Goal: Task Accomplishment & Management: Complete application form

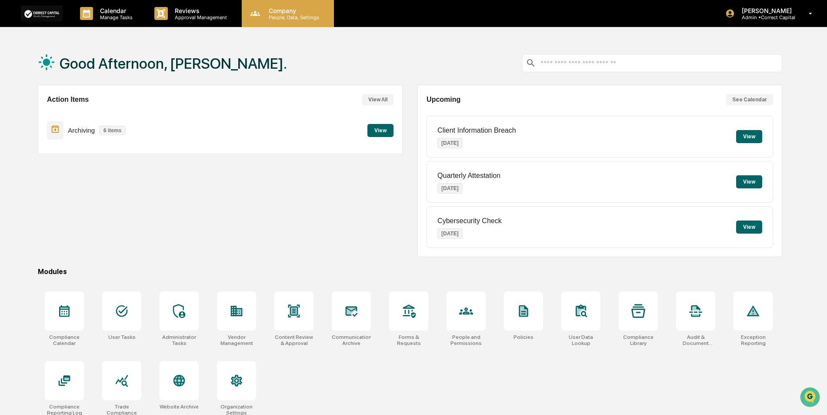
click at [276, 20] on p "People, Data, Settings" at bounding box center [293, 17] width 62 height 6
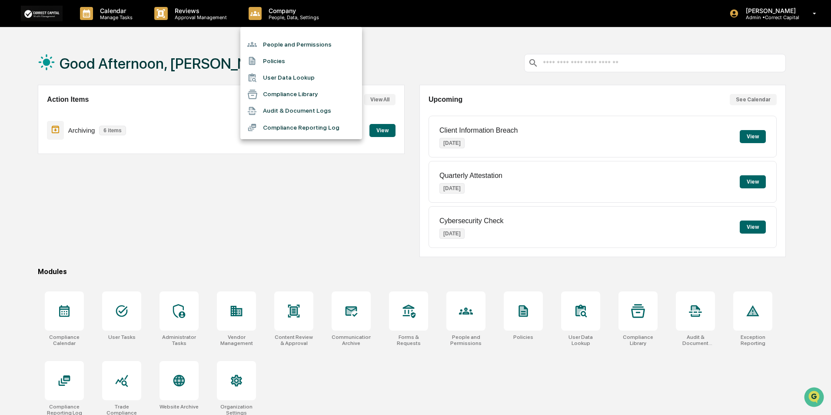
click at [126, 306] on div at bounding box center [415, 207] width 831 height 415
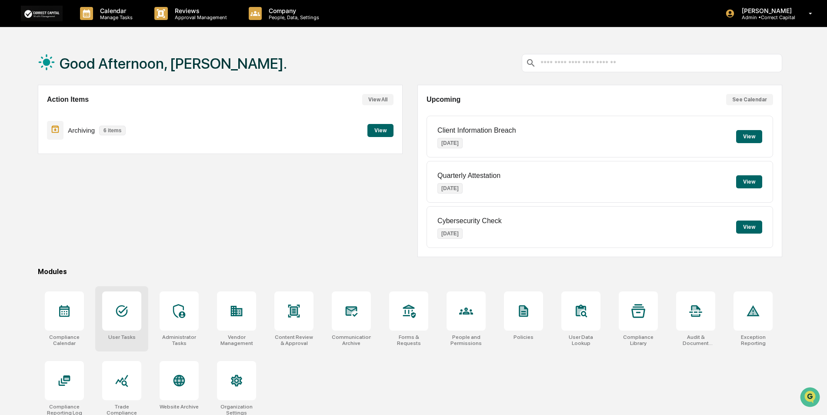
click at [126, 314] on icon at bounding box center [122, 311] width 12 height 12
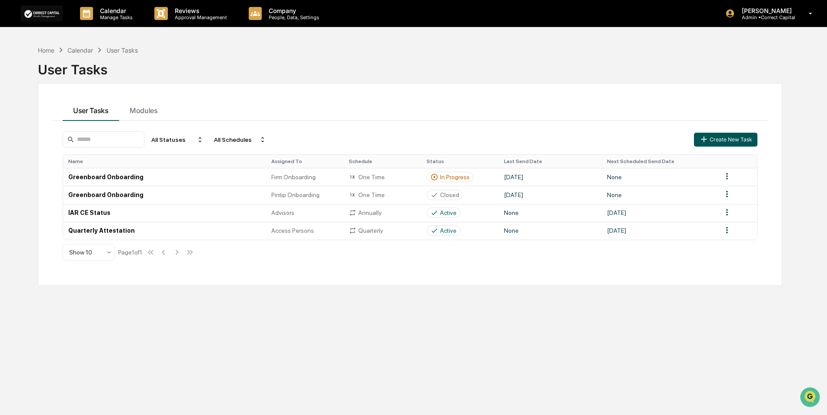
click at [718, 139] on button "Create New Task" at bounding box center [725, 140] width 63 height 14
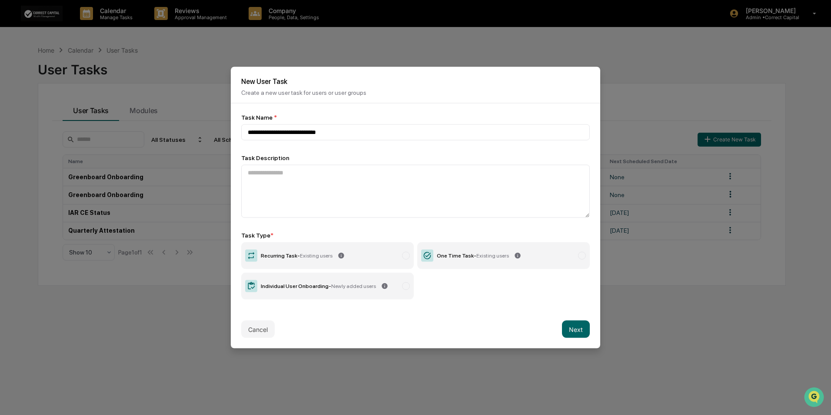
type input "**********"
click at [349, 291] on label "Individual User Onboarding - Newly added users" at bounding box center [327, 285] width 173 height 27
click at [576, 330] on button "Next" at bounding box center [576, 328] width 28 height 17
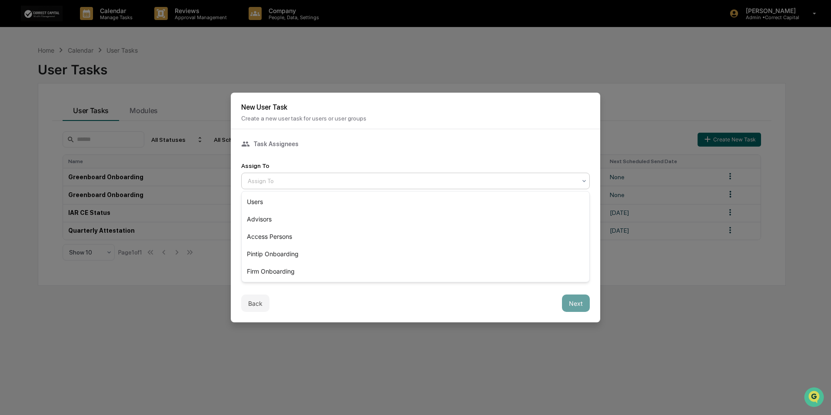
click at [310, 185] on div at bounding box center [412, 180] width 329 height 9
click at [299, 199] on div "Users" at bounding box center [416, 201] width 348 height 17
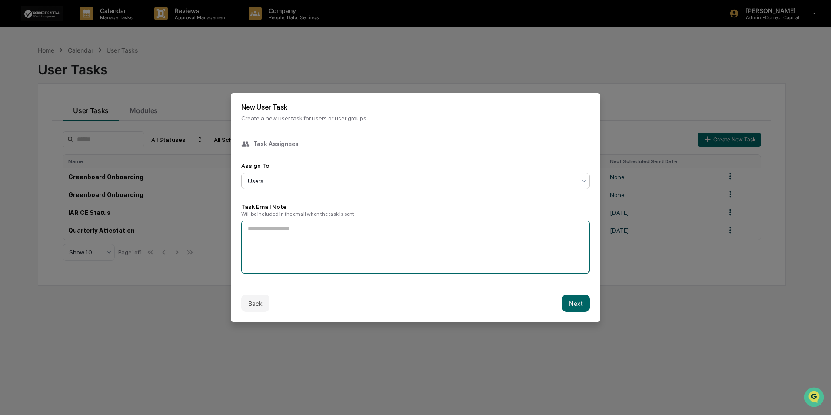
click at [297, 239] on textarea at bounding box center [415, 246] width 349 height 53
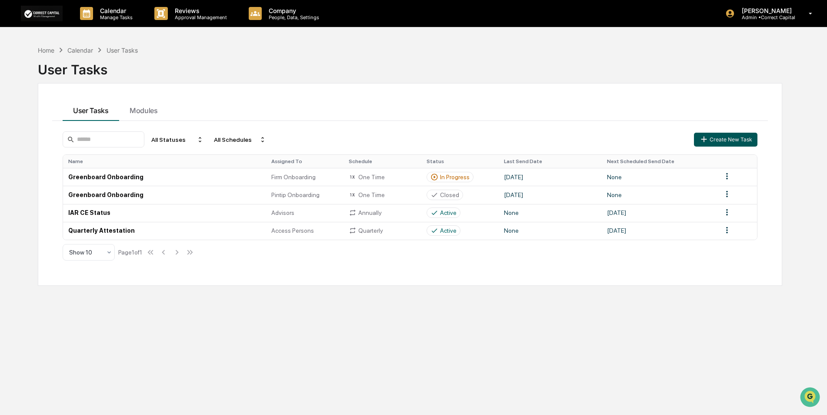
click at [714, 143] on button "Create New Task" at bounding box center [725, 140] width 63 height 14
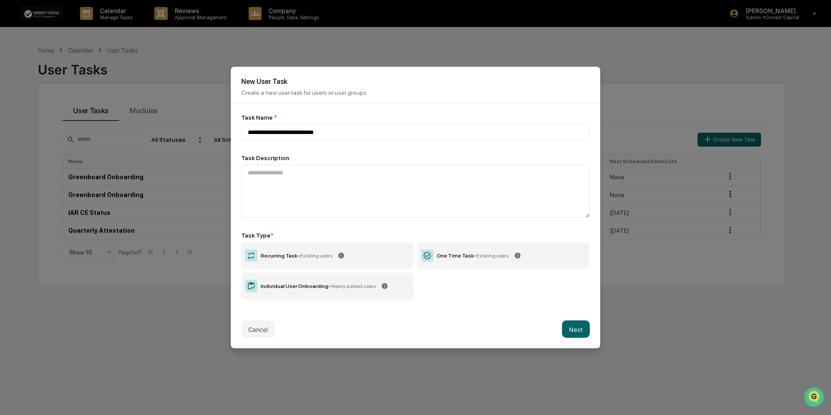
type input "**********"
click at [317, 286] on div "Individual User Onboarding - Newly added users" at bounding box center [318, 286] width 115 height 6
click at [576, 333] on button "Next" at bounding box center [576, 328] width 28 height 17
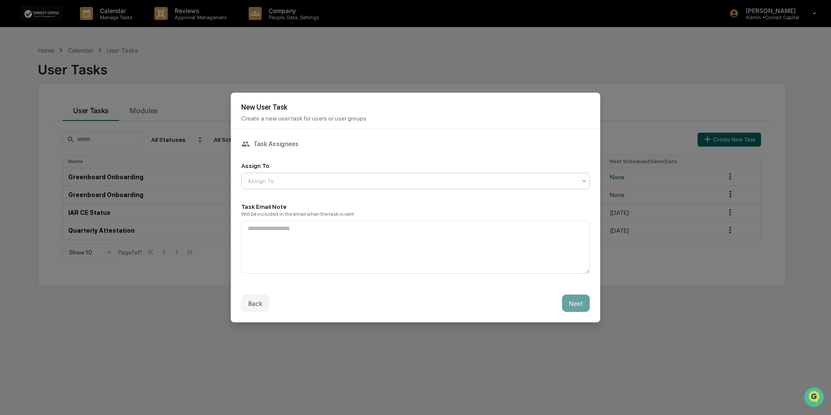
click at [316, 183] on div at bounding box center [412, 180] width 329 height 9
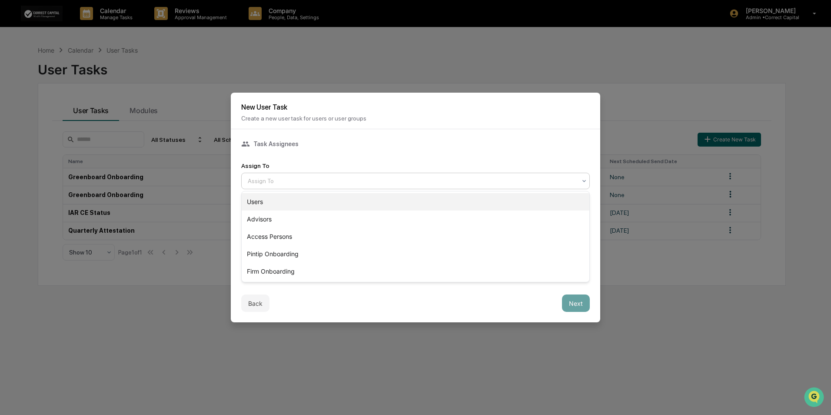
click at [304, 206] on div "Users" at bounding box center [416, 201] width 348 height 17
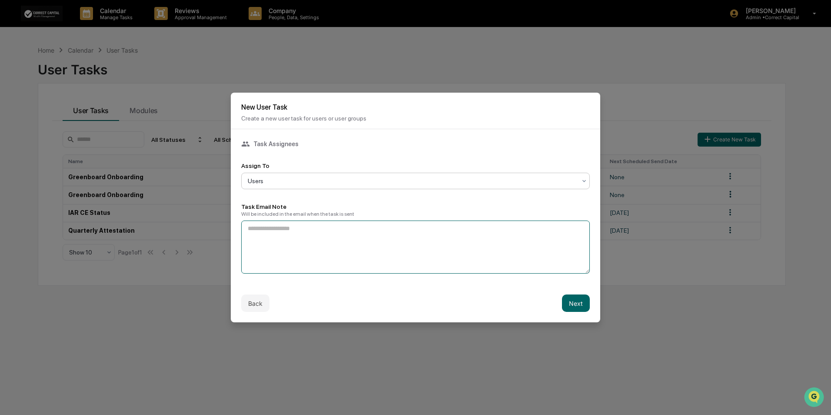
click at [291, 231] on textarea at bounding box center [415, 246] width 349 height 53
paste textarea "**********"
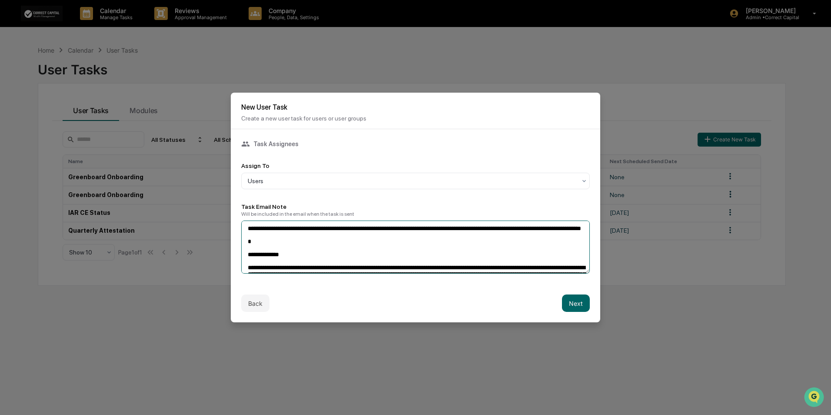
scroll to position [133, 0]
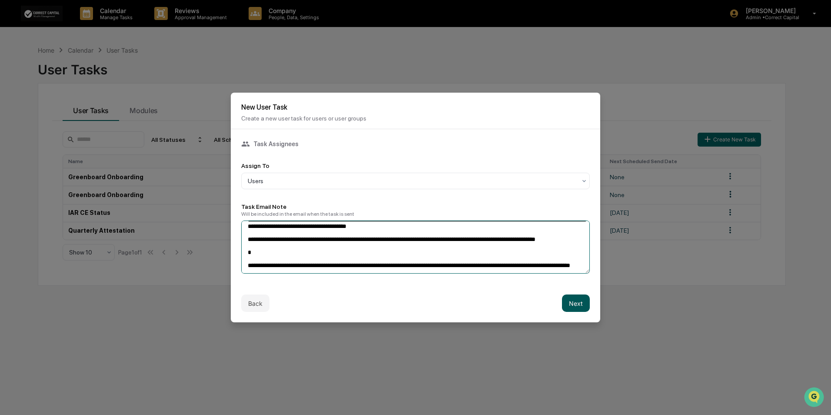
type textarea "**********"
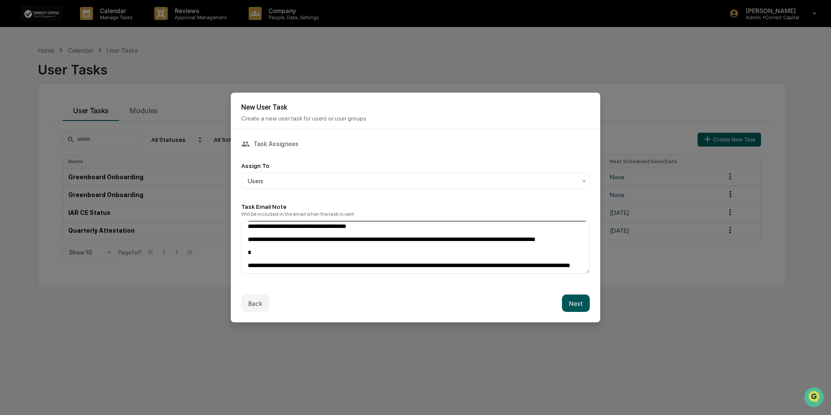
click at [573, 306] on button "Next" at bounding box center [576, 302] width 28 height 17
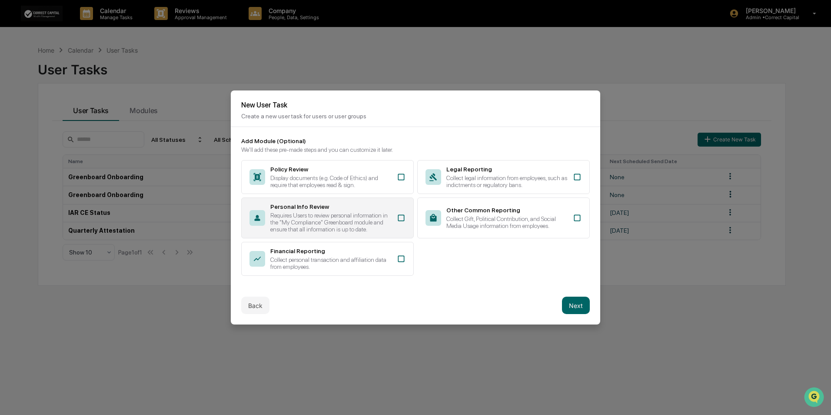
click at [377, 213] on div "Requires Users to review personal information in the "My Compliance" Greenboard…" at bounding box center [330, 222] width 121 height 21
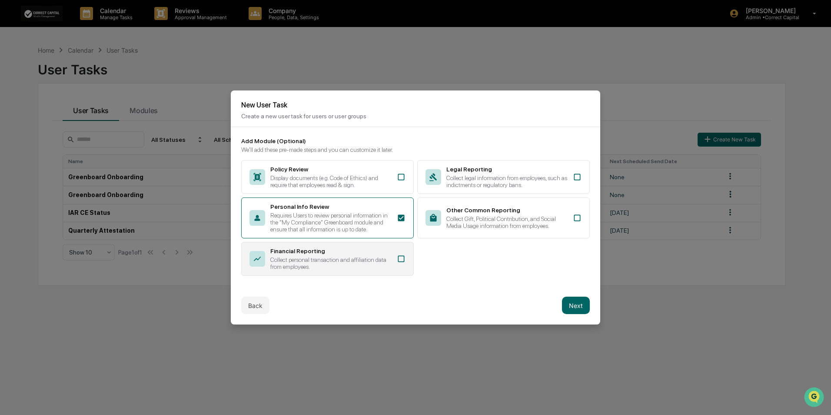
click at [385, 262] on div "Collect personal transaction and affiliation data from employees." at bounding box center [330, 263] width 121 height 14
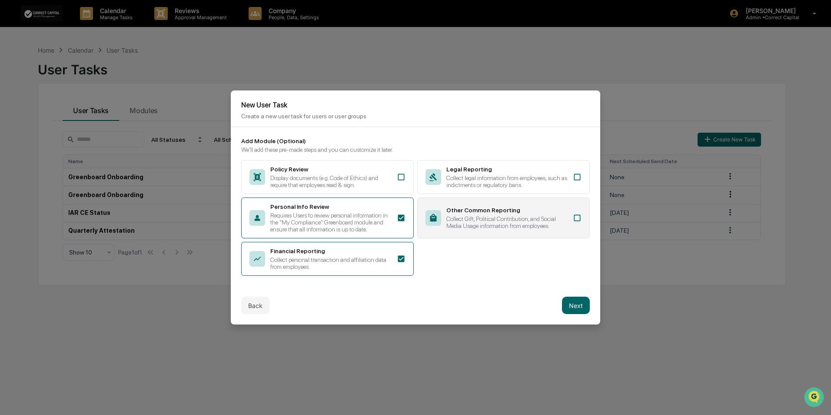
click at [498, 221] on div "Collect Gift, Political Contribution, and Social Media Usage information from e…" at bounding box center [506, 222] width 121 height 14
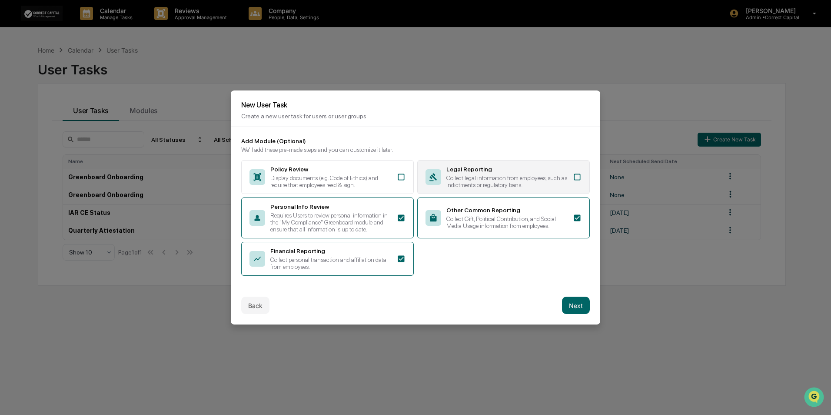
click at [514, 181] on div "Collect legal information from employees, such as indictments or regulatory ban…" at bounding box center [506, 181] width 121 height 14
click at [578, 306] on button "Next" at bounding box center [576, 304] width 28 height 17
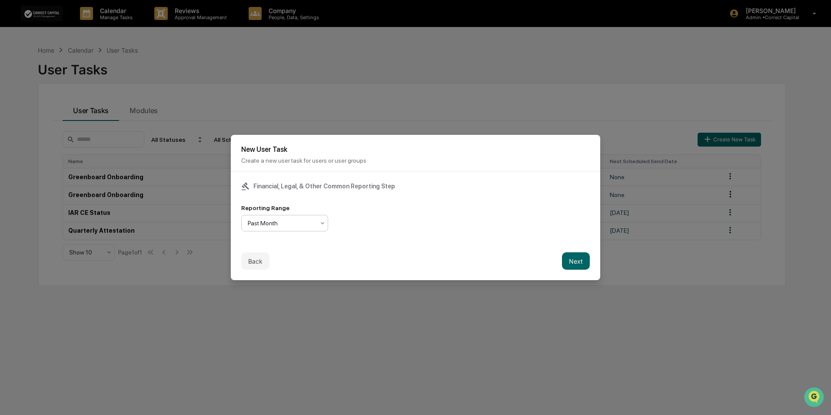
click at [303, 220] on div at bounding box center [281, 223] width 67 height 9
click at [393, 233] on div "Financial, Legal, & Other Common Reporting Step Reporting Range 3 results avail…" at bounding box center [415, 206] width 369 height 70
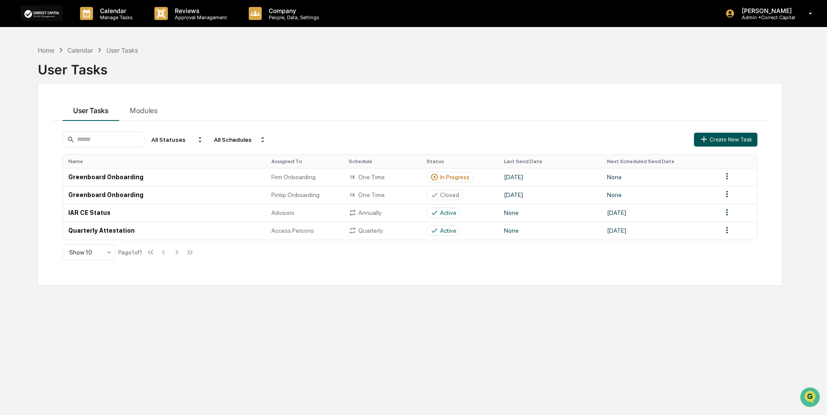
click at [731, 142] on button "Create New Task" at bounding box center [725, 140] width 63 height 14
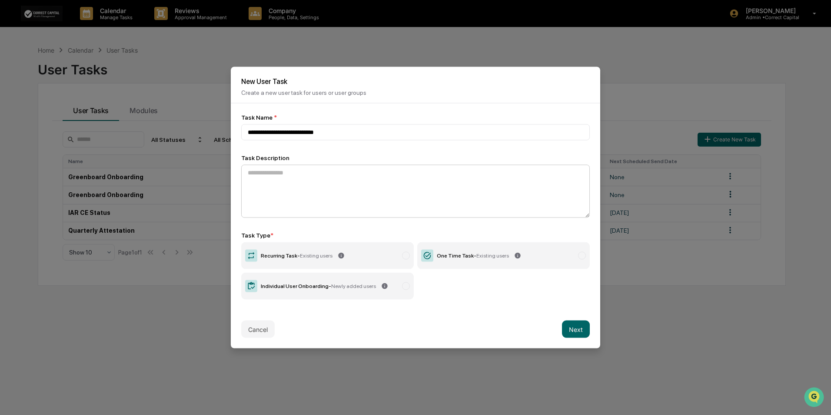
type input "**********"
click at [280, 189] on textarea at bounding box center [415, 191] width 349 height 53
paste textarea "**********"
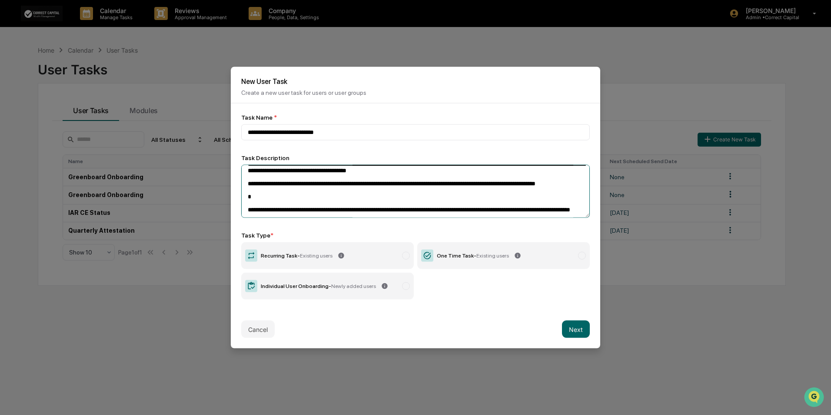
type textarea "**********"
click at [323, 283] on div "Individual User Onboarding - Newly added users" at bounding box center [318, 286] width 115 height 6
click at [571, 329] on button "Next" at bounding box center [576, 328] width 28 height 17
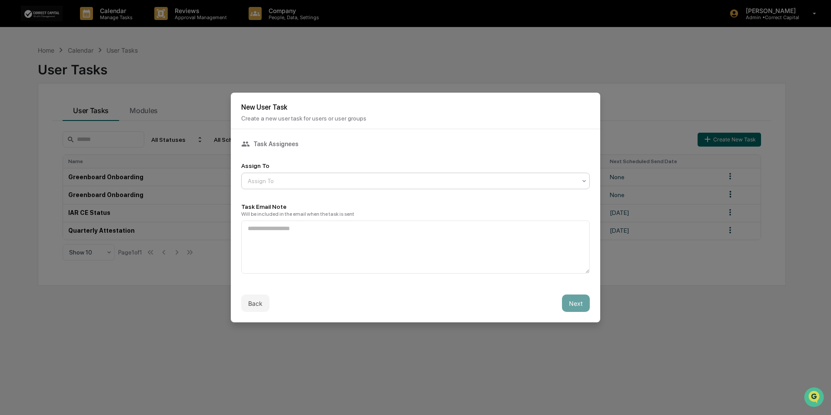
click at [324, 179] on div at bounding box center [412, 180] width 329 height 9
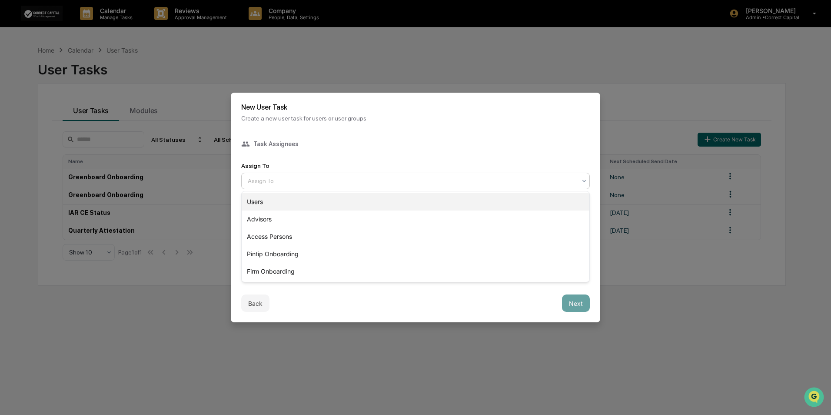
click at [316, 196] on div "Users" at bounding box center [416, 201] width 348 height 17
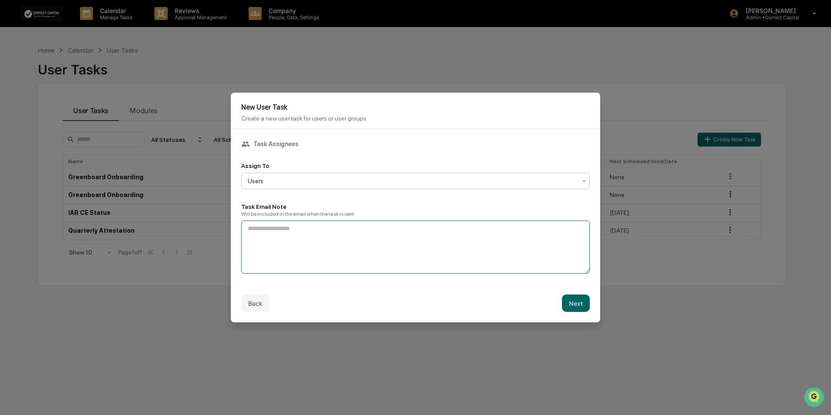
click at [393, 246] on textarea at bounding box center [415, 246] width 349 height 53
paste textarea "**********"
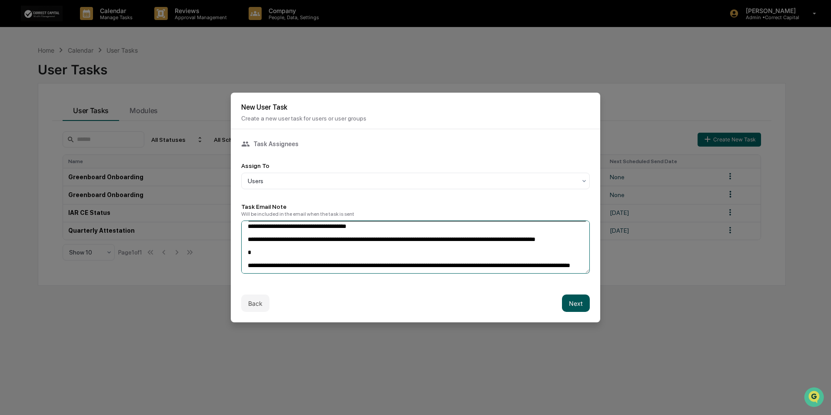
type textarea "**********"
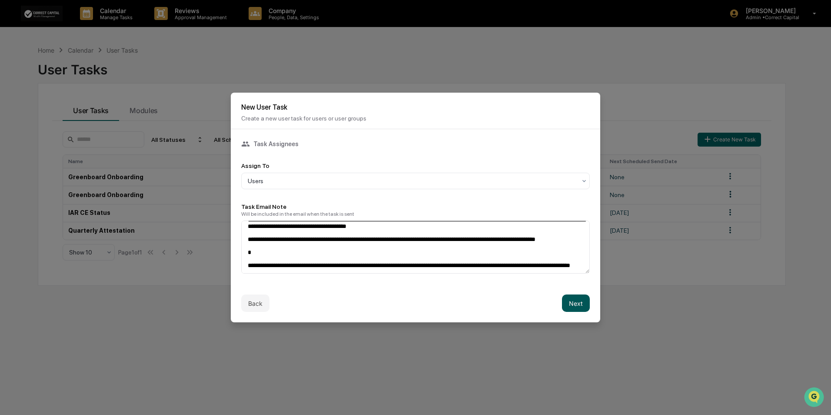
click at [570, 302] on button "Next" at bounding box center [576, 302] width 28 height 17
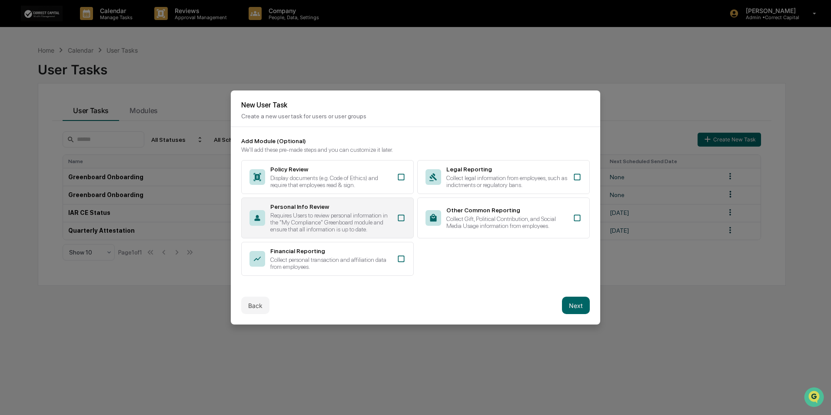
click at [355, 215] on div "Requires Users to review personal information in the "My Compliance" Greenboard…" at bounding box center [330, 222] width 121 height 21
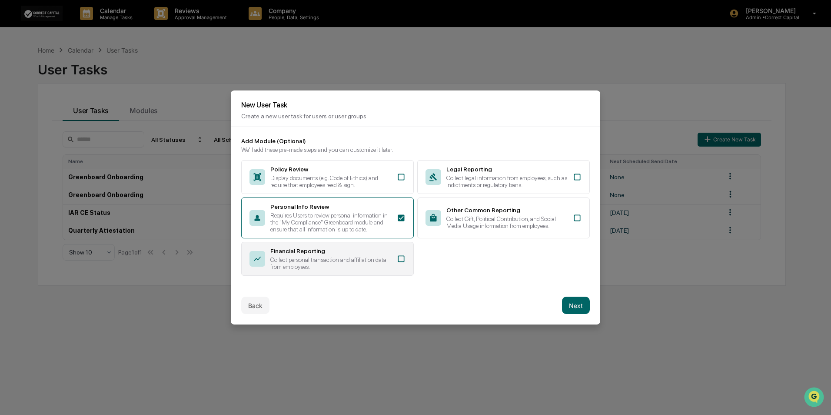
click at [357, 253] on div "Financial Reporting" at bounding box center [330, 250] width 121 height 7
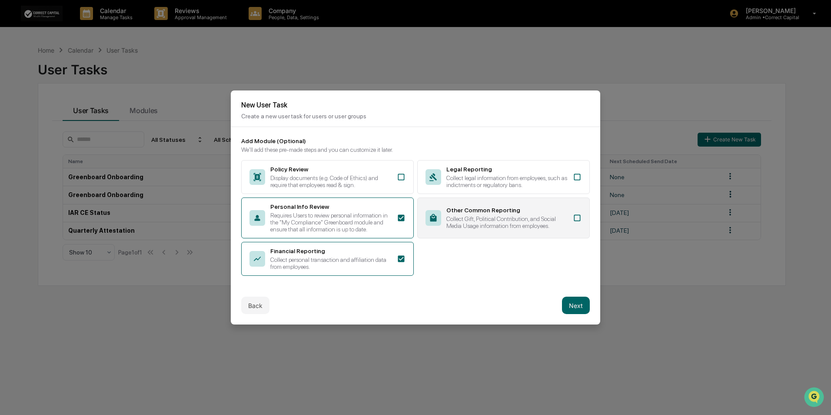
click at [439, 222] on icon at bounding box center [433, 218] width 16 height 16
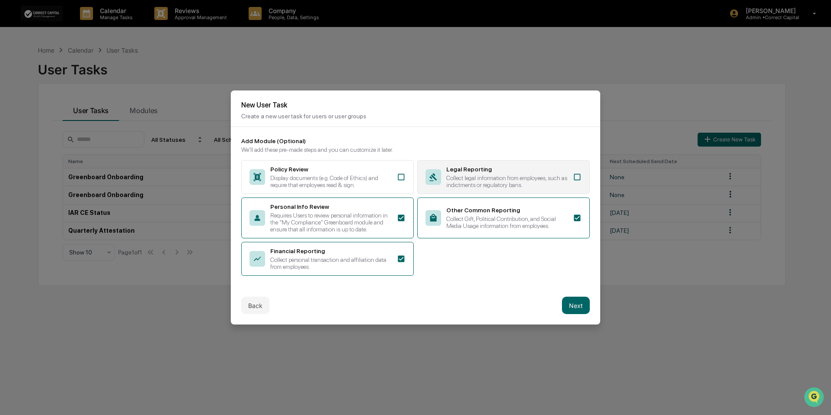
click at [478, 174] on div "Legal Reporting Collect legal information from employees, such as indictments o…" at bounding box center [506, 177] width 121 height 23
click at [571, 304] on button "Next" at bounding box center [576, 304] width 28 height 17
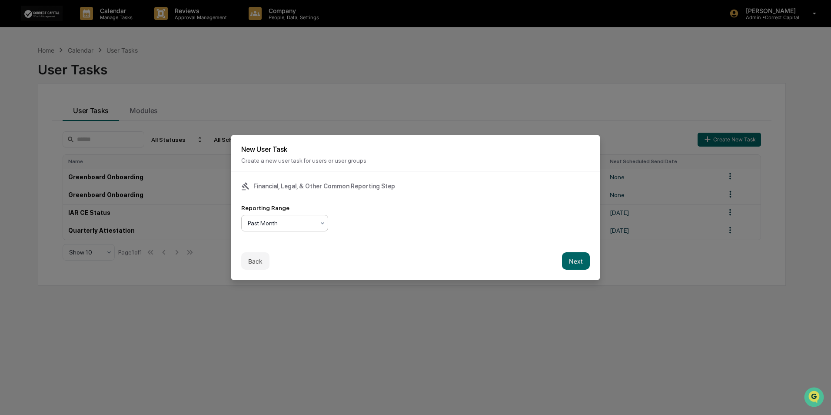
click at [282, 226] on div at bounding box center [281, 223] width 67 height 9
click at [278, 258] on div "Past Quarter" at bounding box center [285, 261] width 86 height 17
click at [572, 262] on button "Next" at bounding box center [576, 260] width 28 height 17
click at [283, 230] on div "Task Duration" at bounding box center [295, 223] width 109 height 17
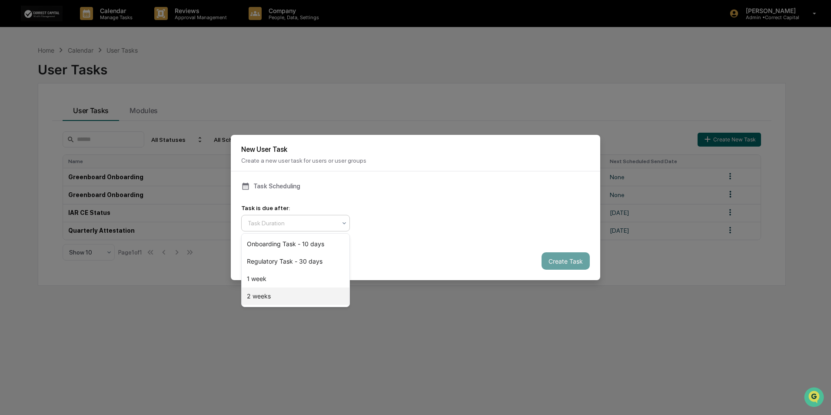
click at [264, 292] on div "2 weeks" at bounding box center [296, 295] width 108 height 17
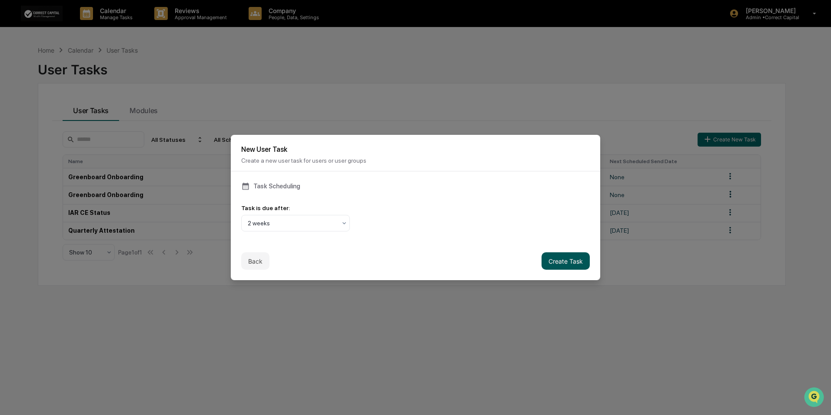
click at [564, 263] on button "Create Task" at bounding box center [566, 260] width 48 height 17
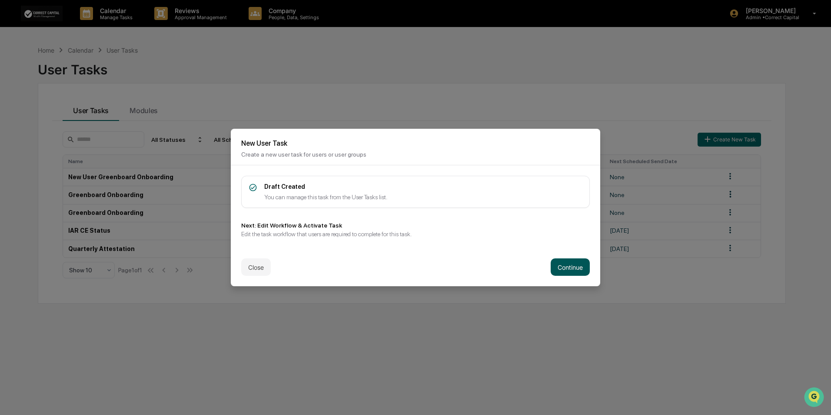
click at [558, 268] on button "Continue" at bounding box center [570, 266] width 39 height 17
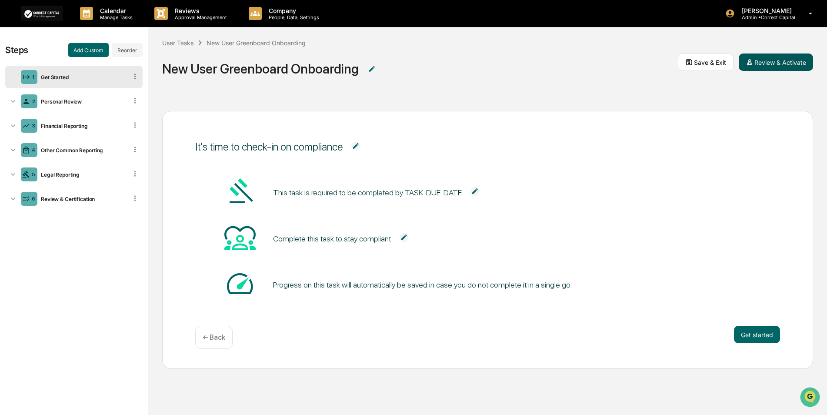
click at [777, 66] on button "Review & Activate" at bounding box center [775, 61] width 74 height 17
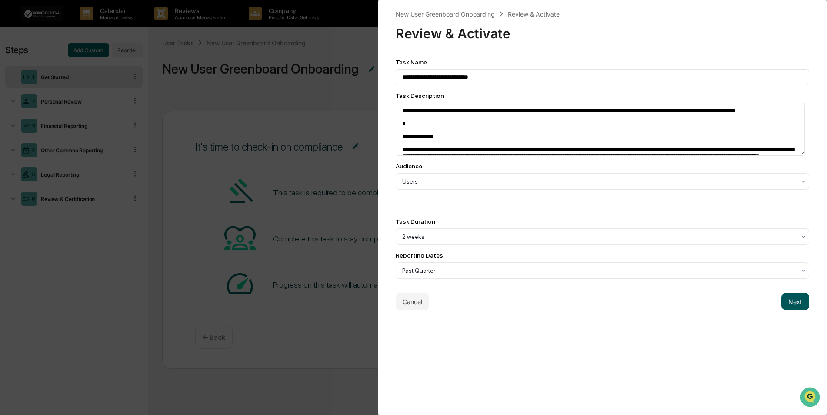
click at [795, 299] on button "Next" at bounding box center [795, 300] width 28 height 17
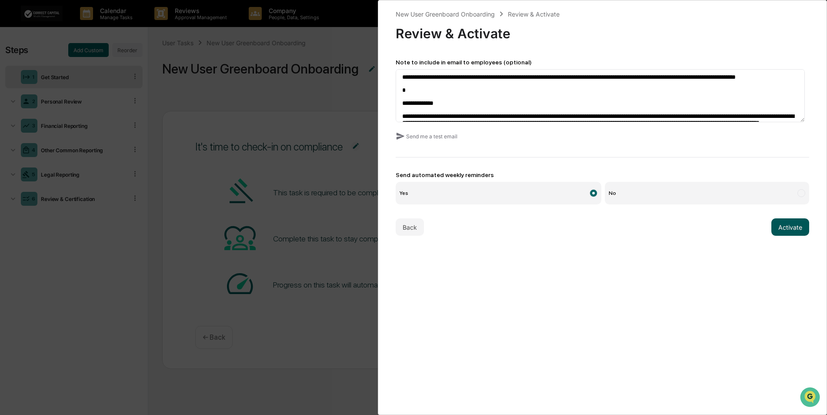
click at [792, 225] on button "Activate" at bounding box center [790, 226] width 38 height 17
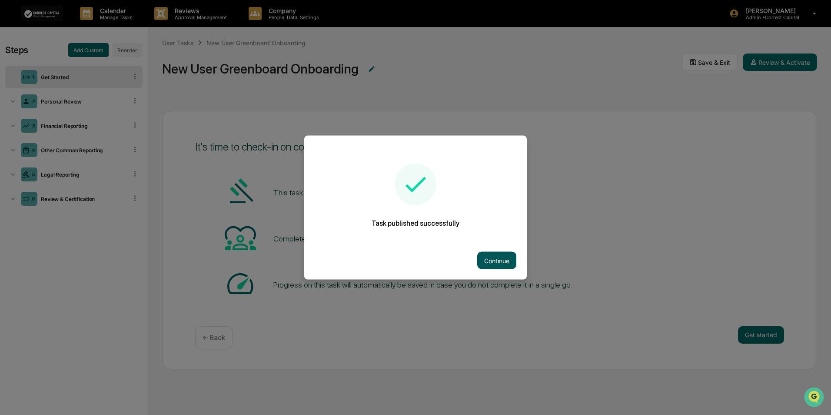
click at [504, 259] on button "Continue" at bounding box center [496, 260] width 39 height 17
